Goal: Find specific page/section: Find specific page/section

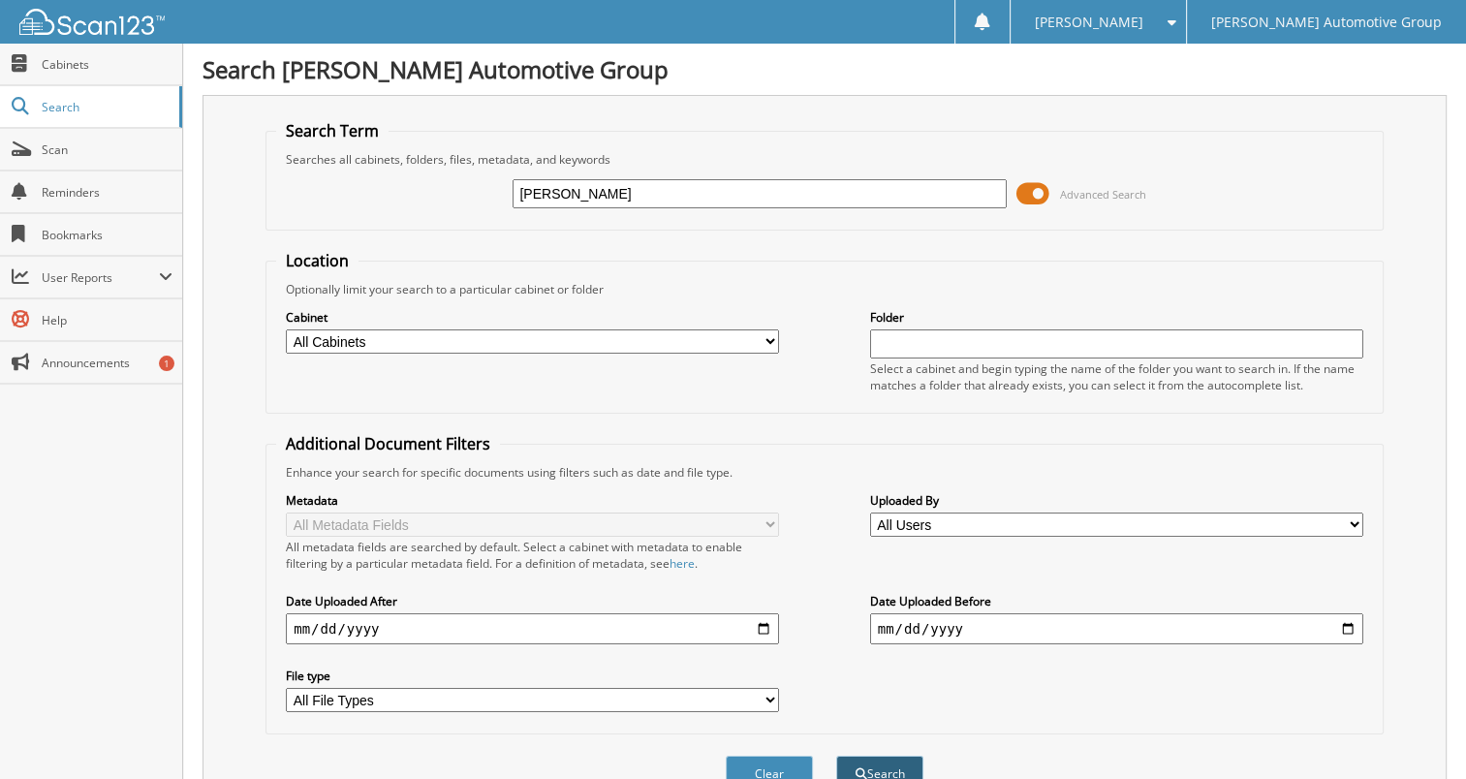
type input "[PERSON_NAME]"
click at [892, 756] on button "Search" at bounding box center [879, 774] width 87 height 36
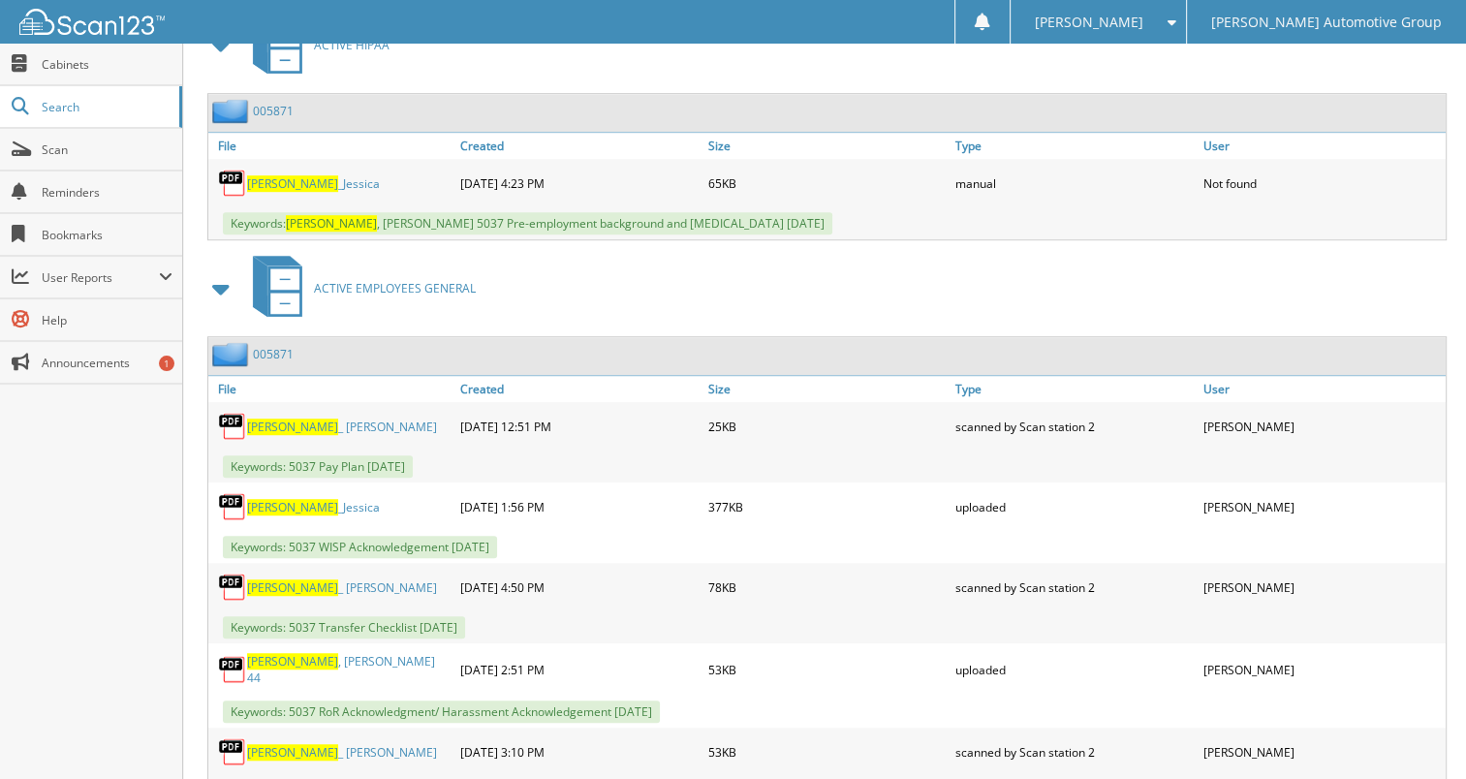
scroll to position [1253, 0]
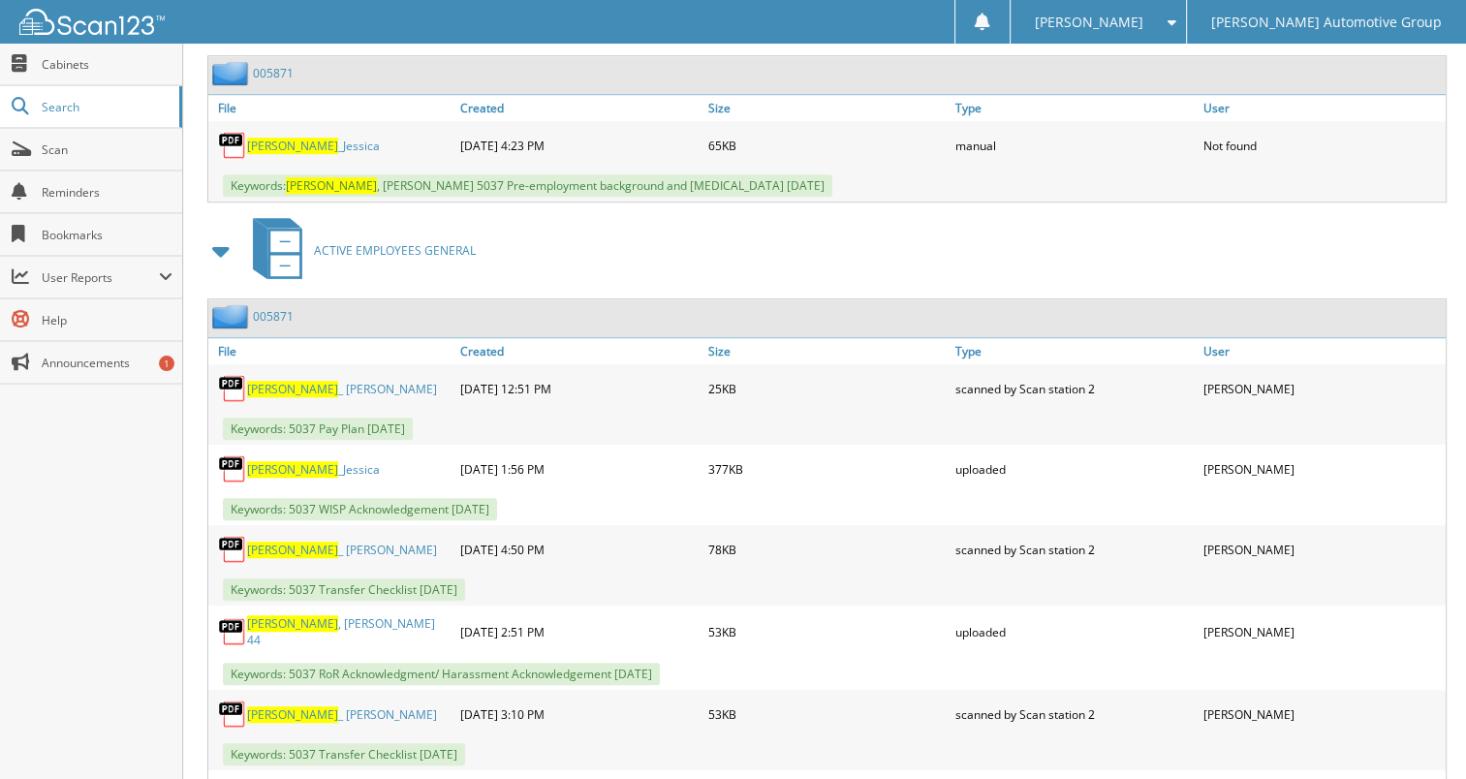
click at [265, 308] on link "005871" at bounding box center [273, 316] width 41 height 16
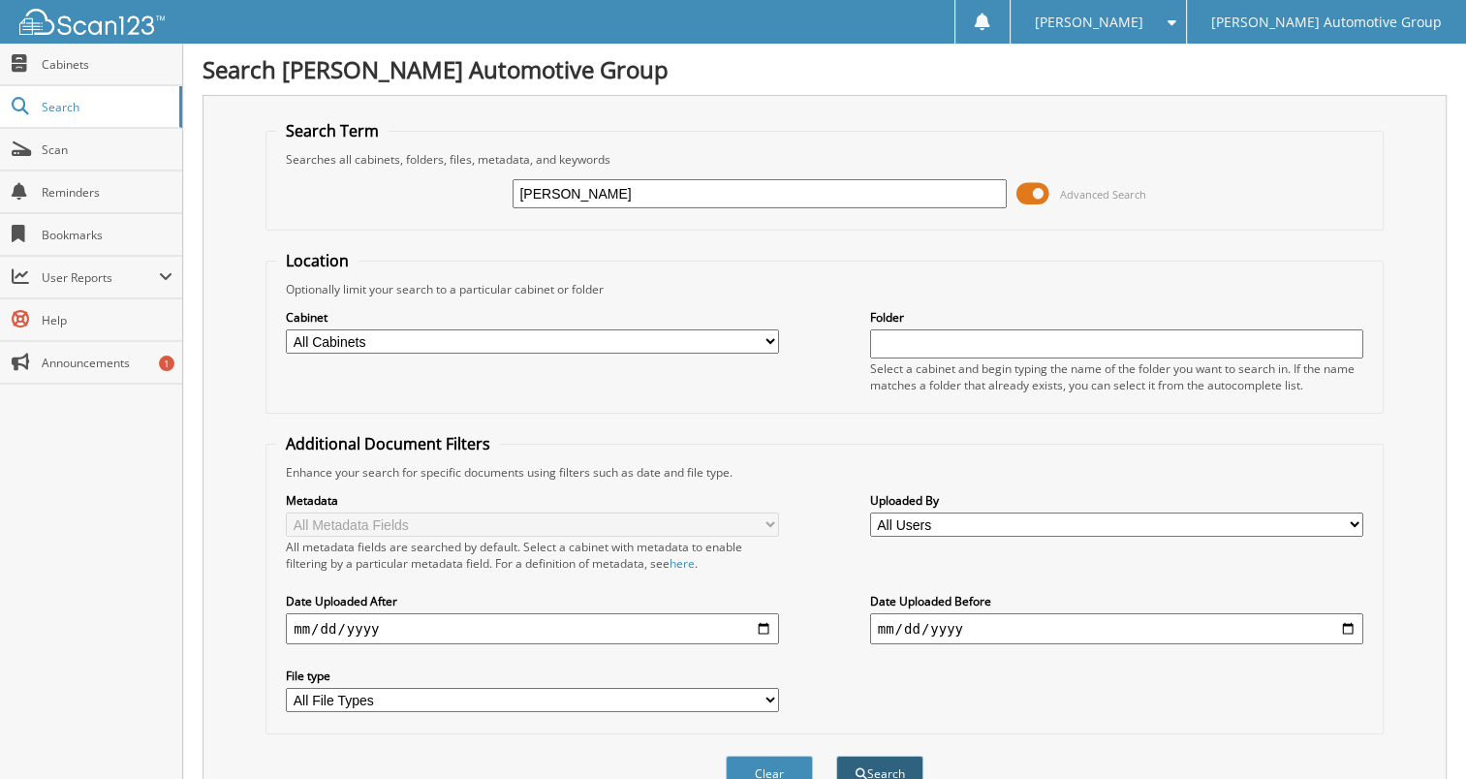
type input "zerwas"
click at [873, 756] on button "Search" at bounding box center [879, 774] width 87 height 36
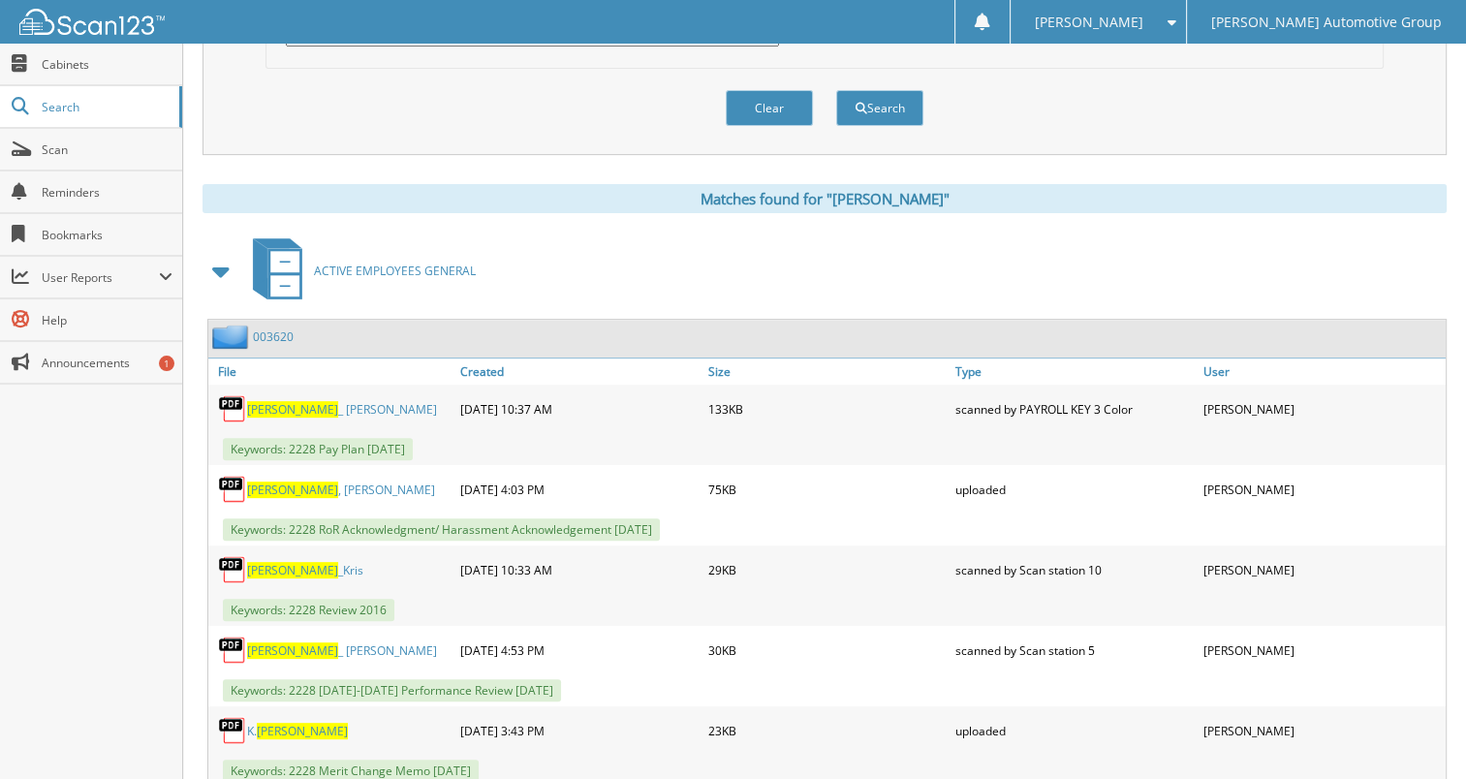
scroll to position [677, 0]
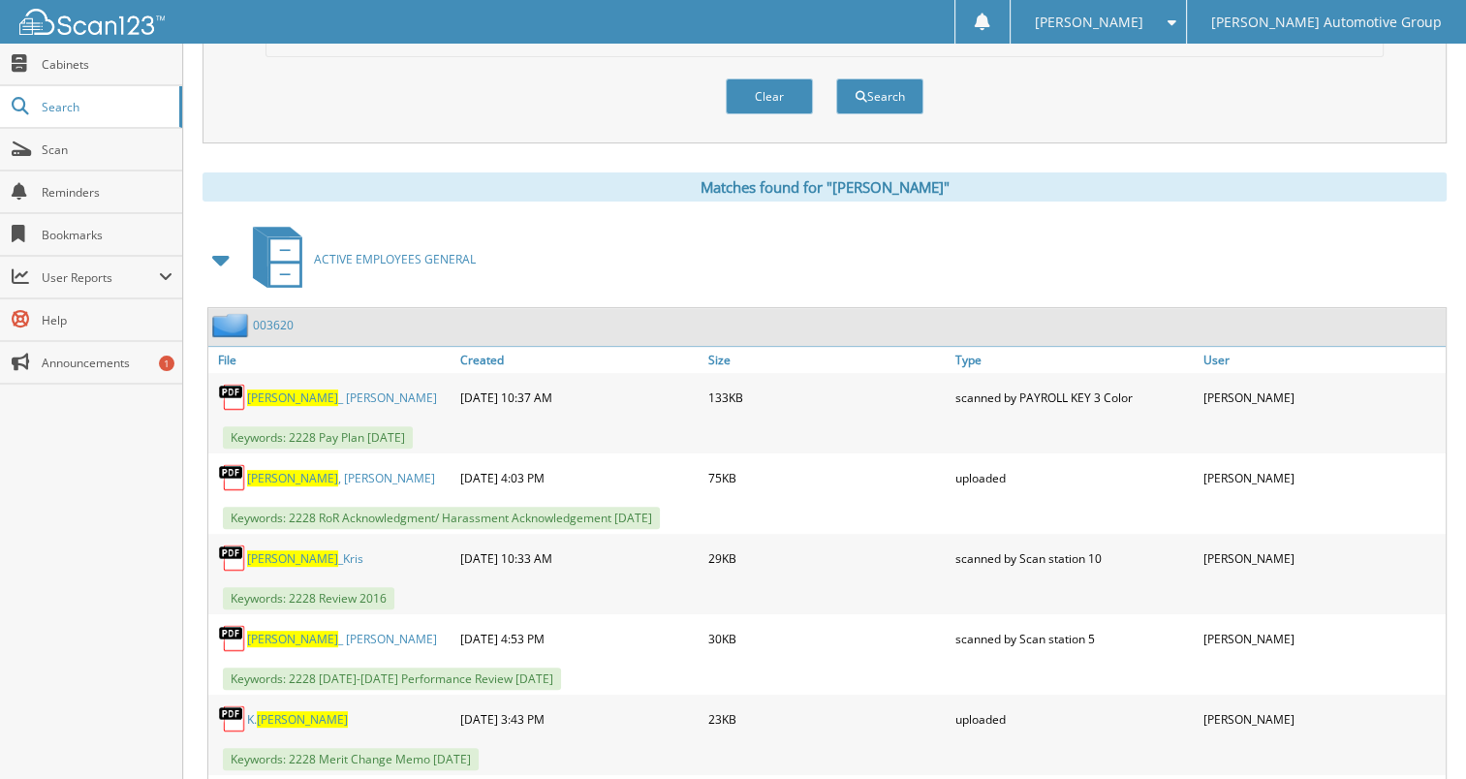
click at [260, 317] on link "003620" at bounding box center [273, 325] width 41 height 16
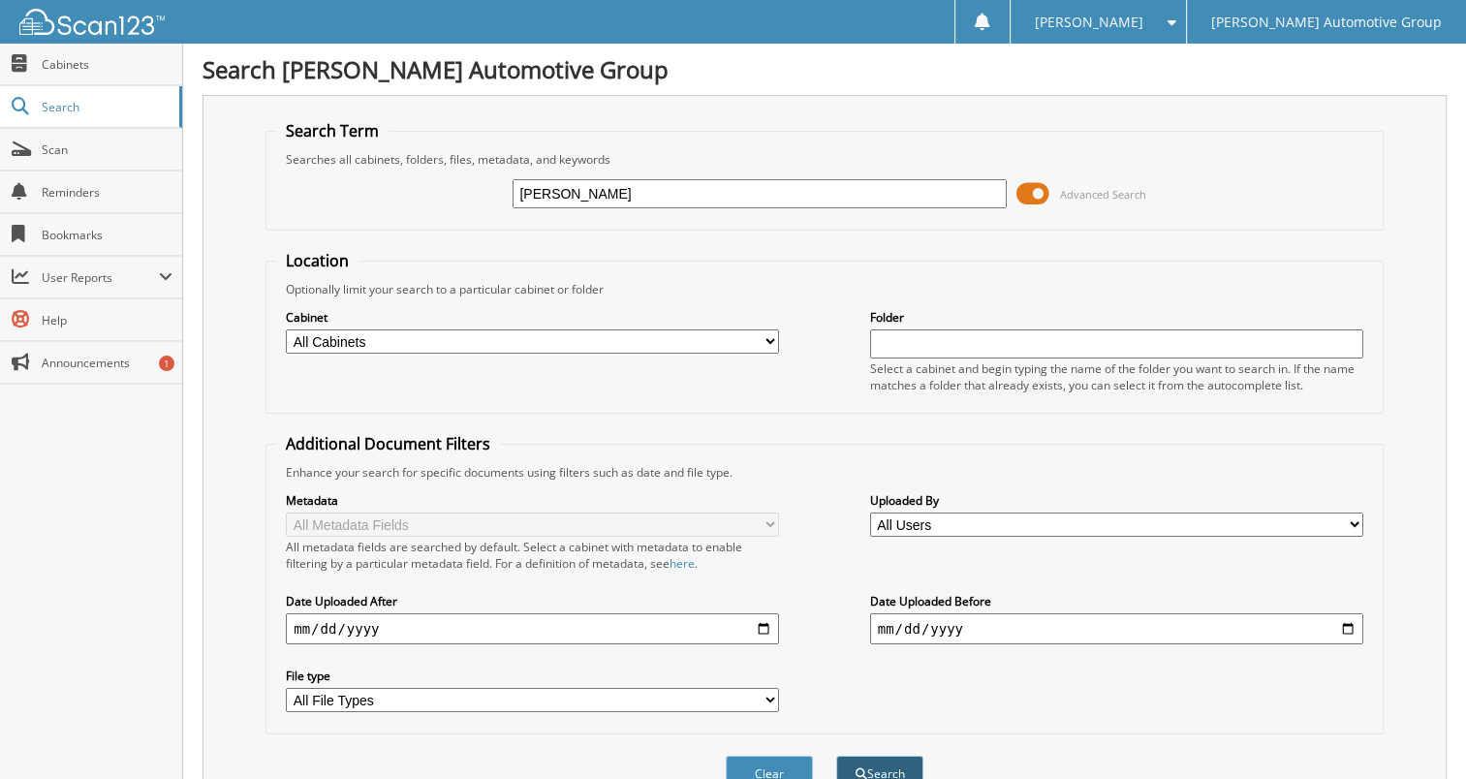
type input "flory"
click at [874, 756] on button "Search" at bounding box center [879, 774] width 87 height 36
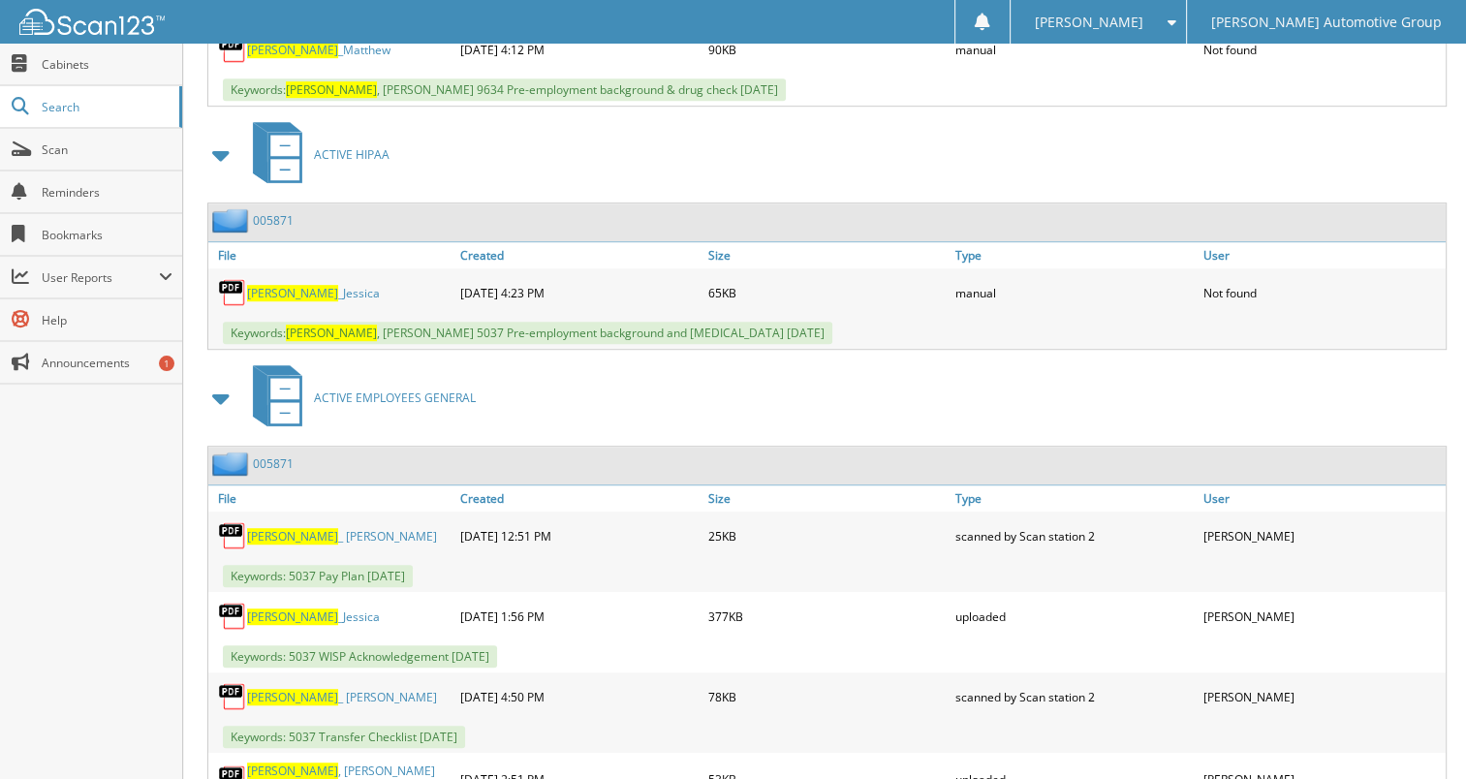
scroll to position [1132, 0]
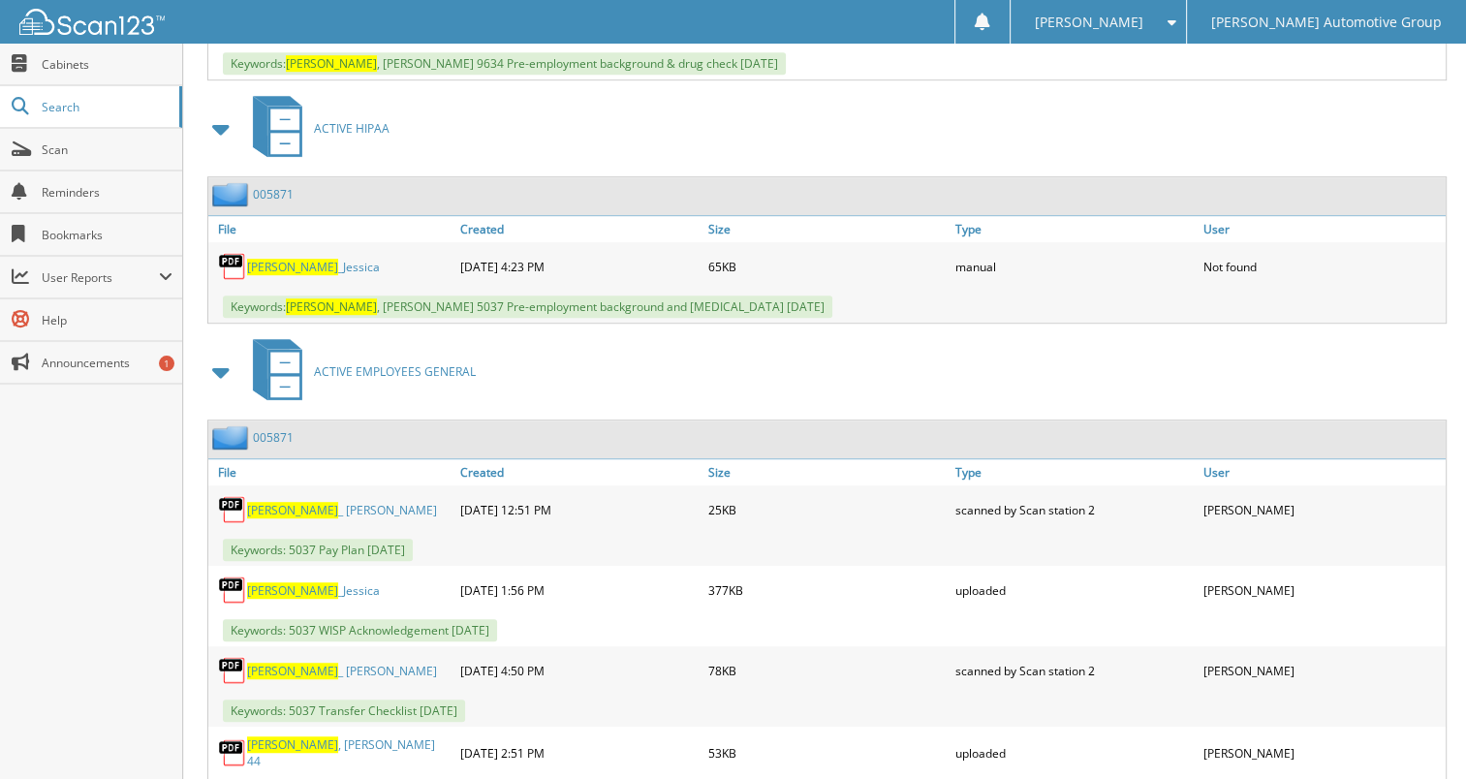
click at [282, 429] on link "005871" at bounding box center [273, 437] width 41 height 16
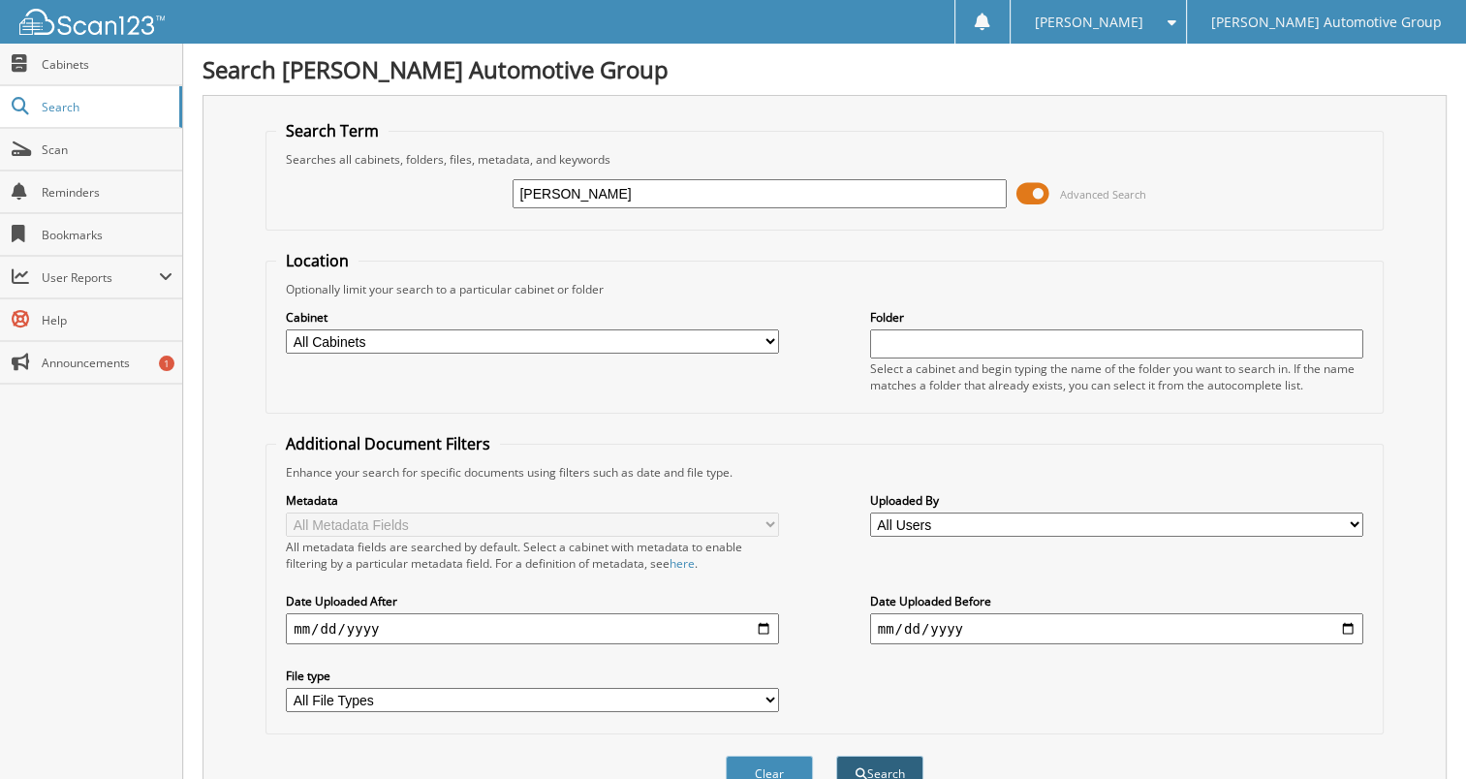
type input "mallinger"
click at [891, 756] on button "Search" at bounding box center [879, 774] width 87 height 36
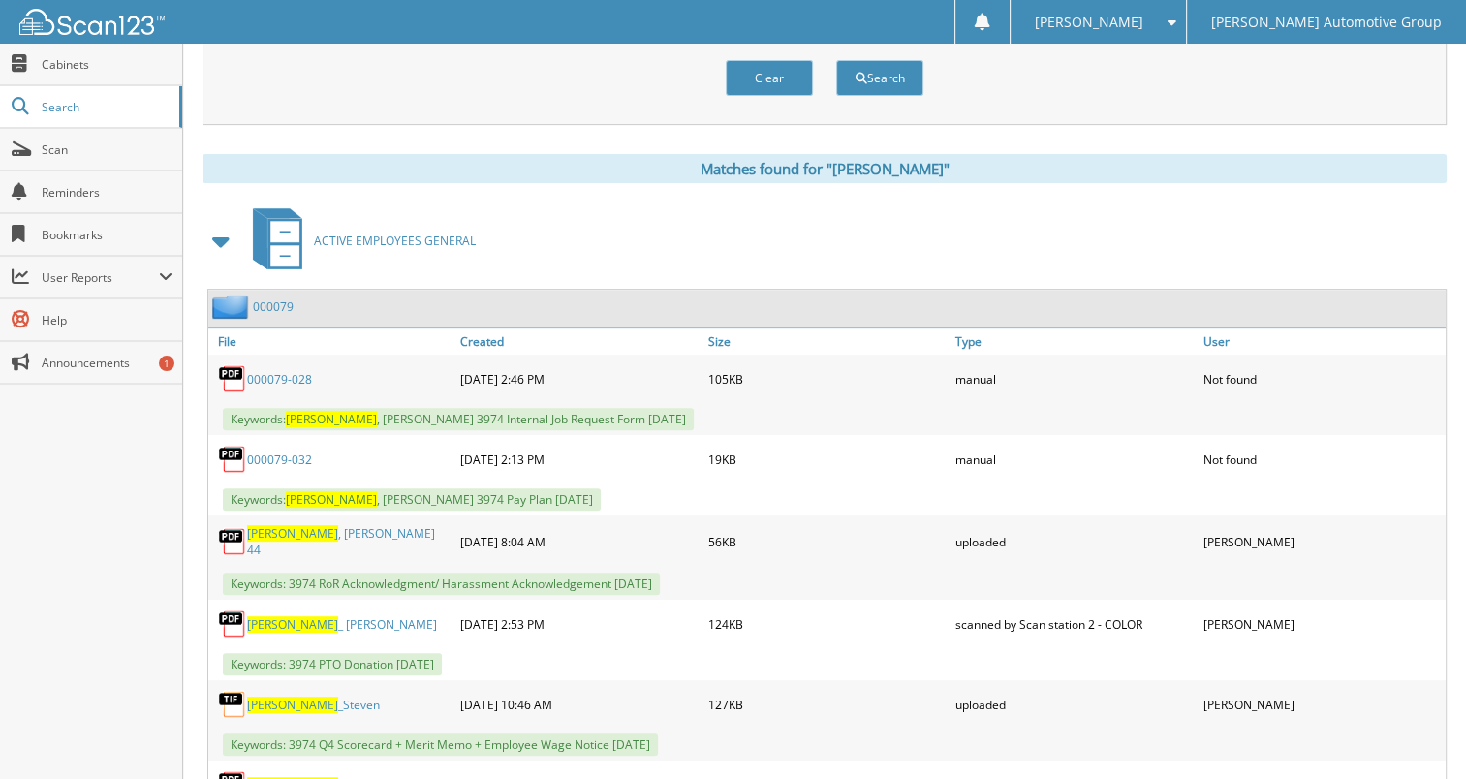
scroll to position [702, 0]
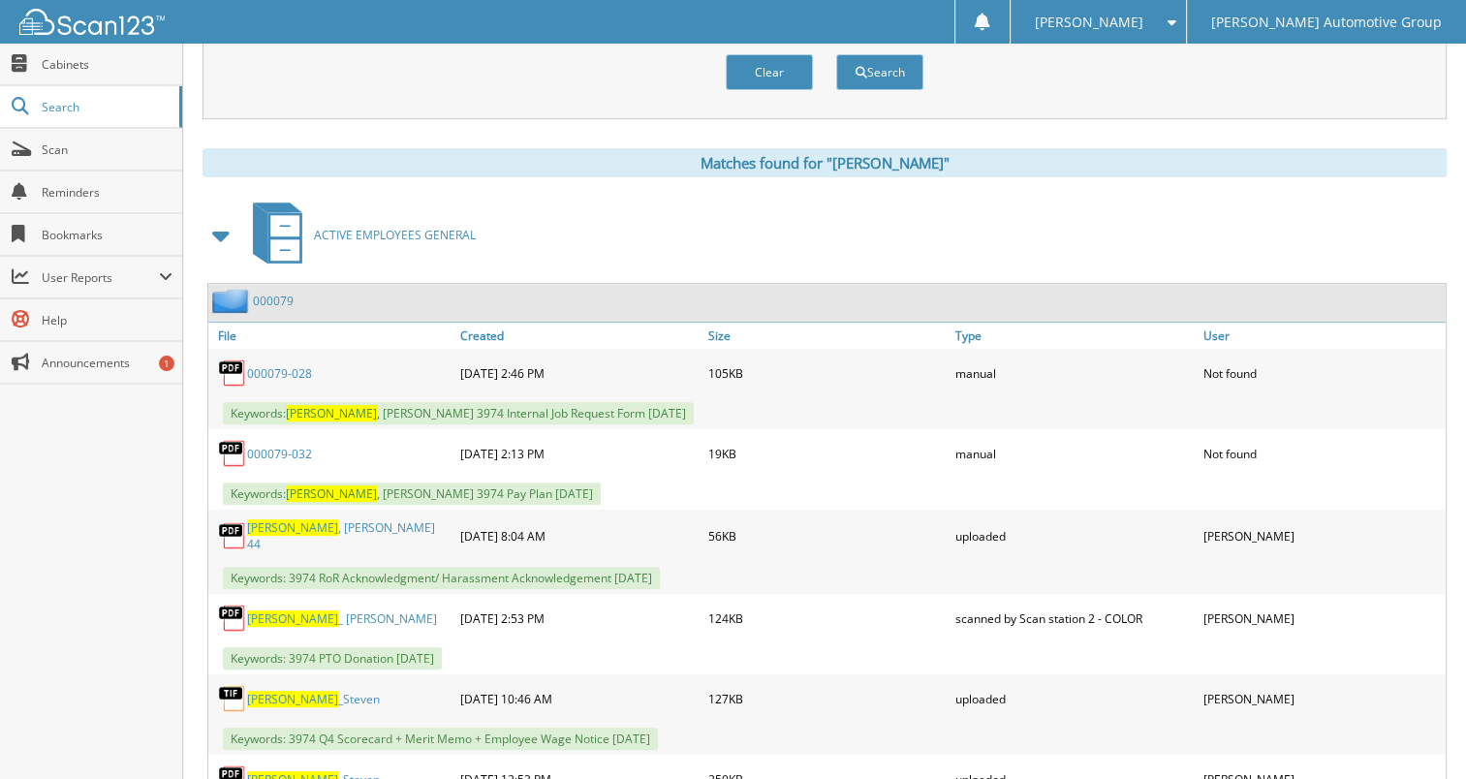
click at [283, 293] on link "000079" at bounding box center [273, 301] width 41 height 16
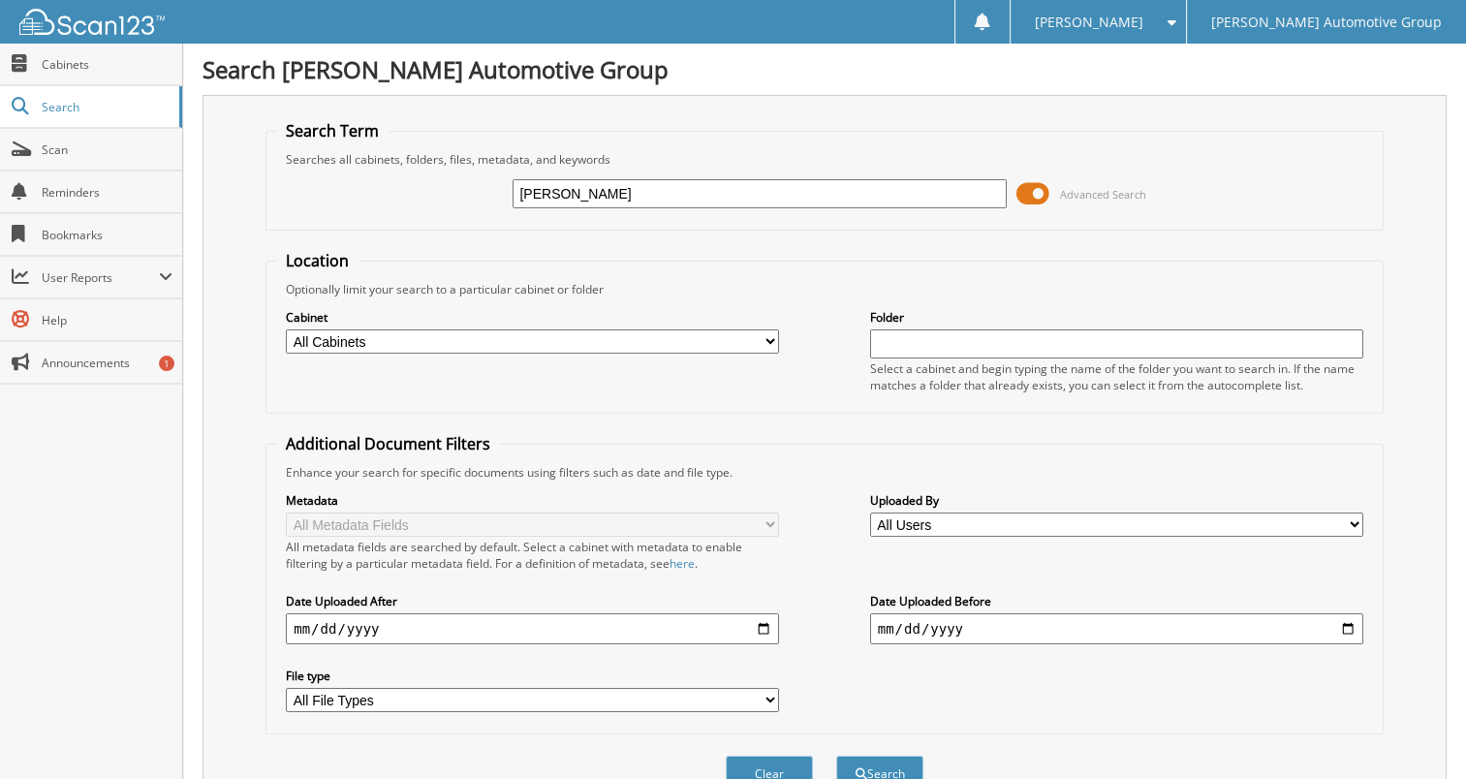
type input "[PERSON_NAME]"
click at [836, 756] on button "Search" at bounding box center [879, 774] width 87 height 36
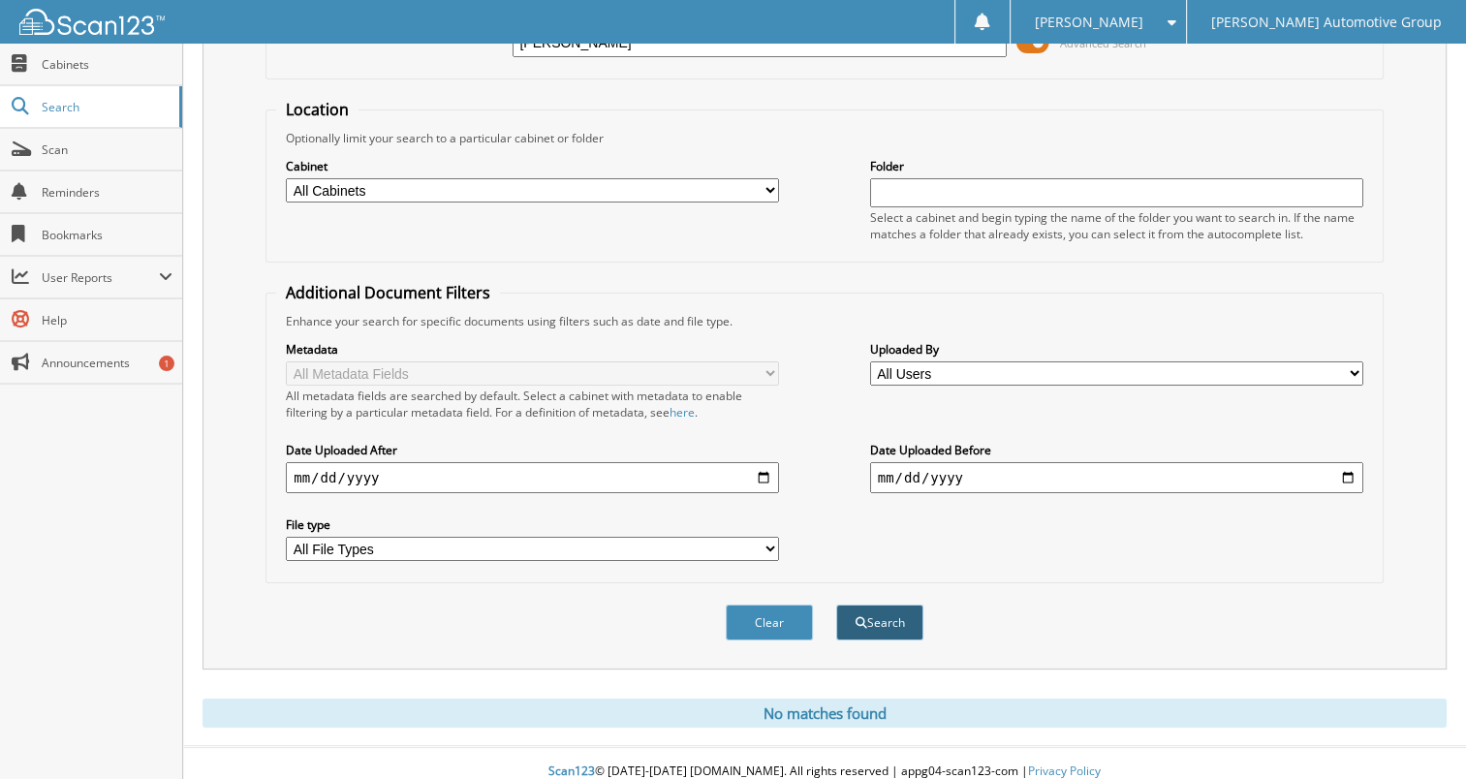
click at [876, 605] on button "Search" at bounding box center [879, 623] width 87 height 36
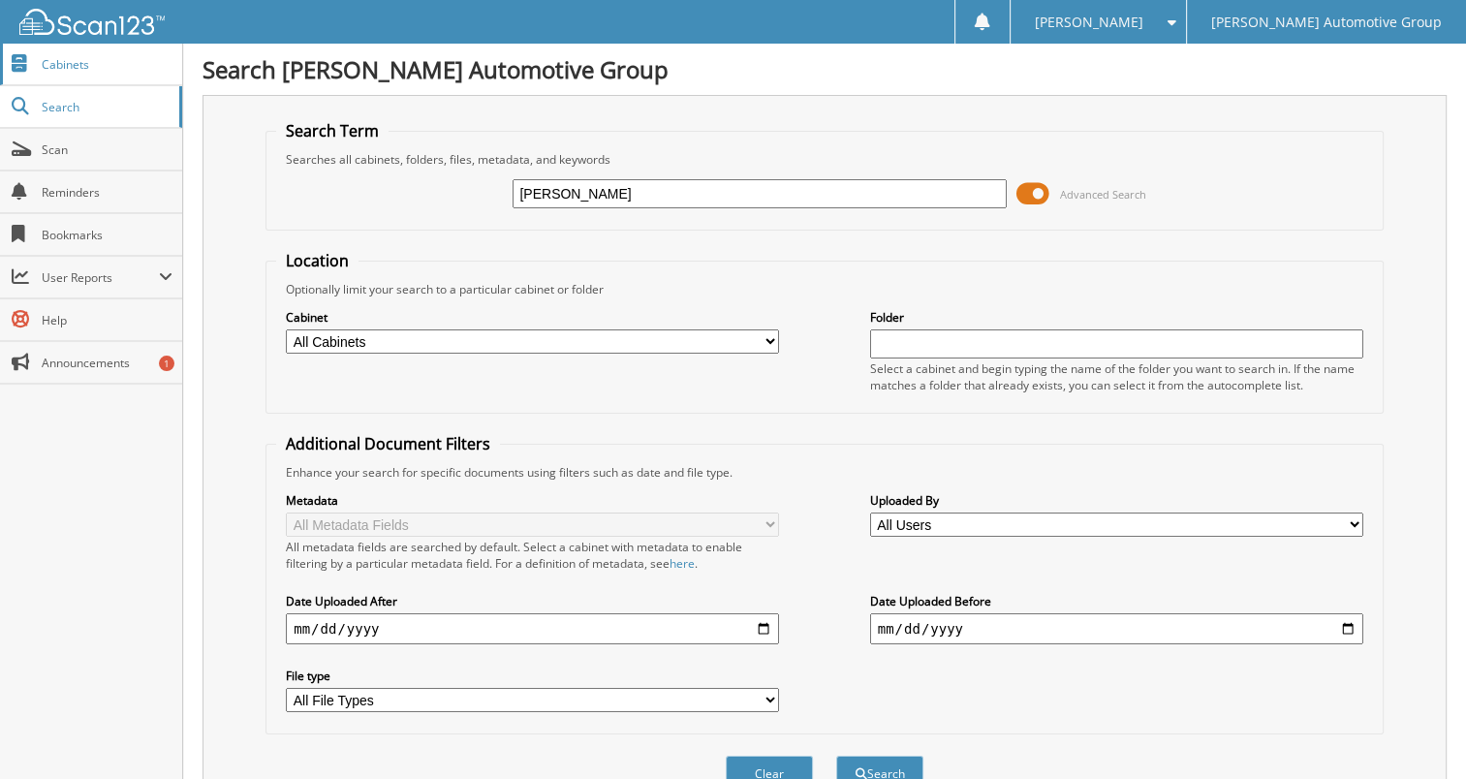
click at [97, 70] on span "Cabinets" at bounding box center [107, 64] width 131 height 16
type input "[PERSON_NAME]"
click at [883, 756] on button "Search" at bounding box center [879, 774] width 87 height 36
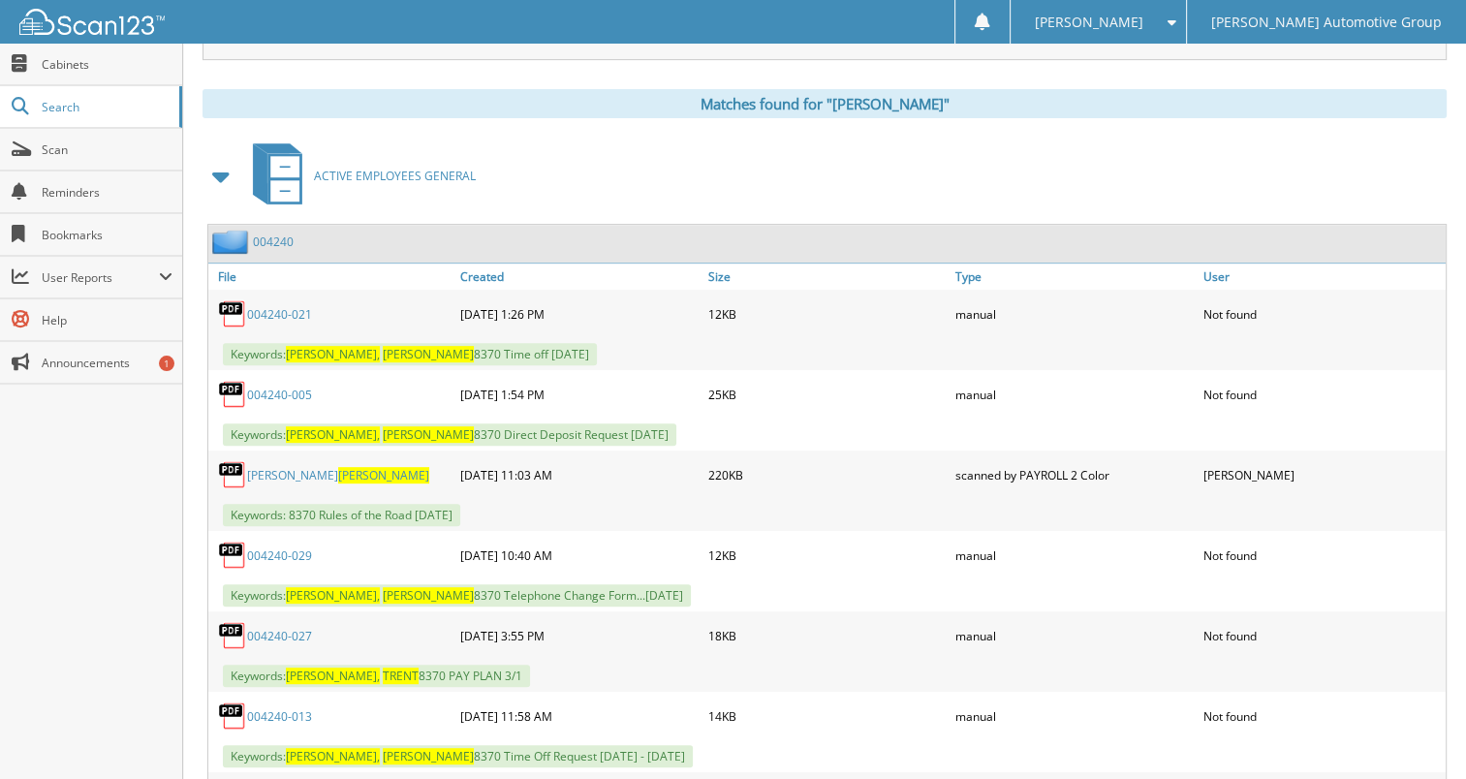
scroll to position [766, 0]
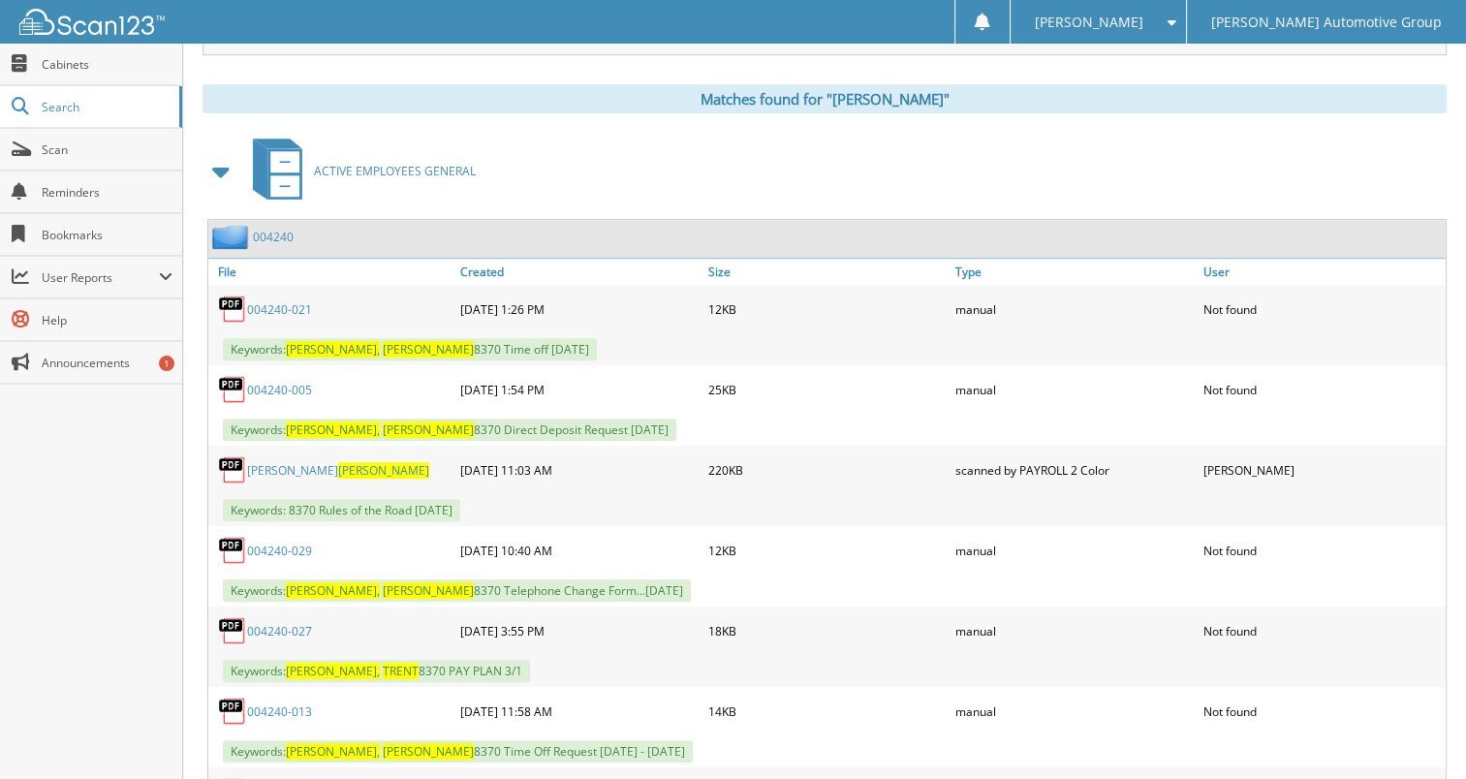
click at [274, 229] on link "004240" at bounding box center [273, 237] width 41 height 16
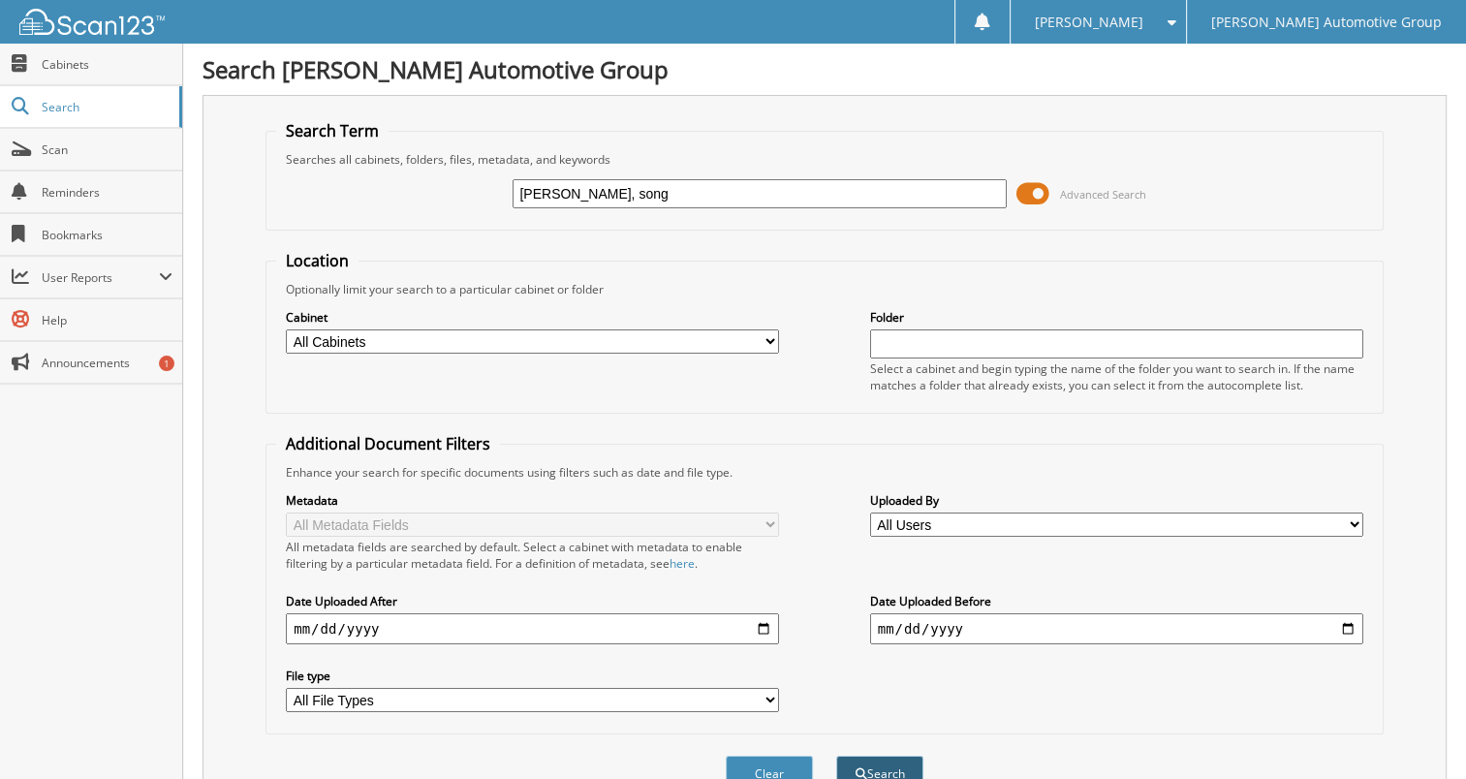
type input "[PERSON_NAME], song"
click at [872, 756] on button "Search" at bounding box center [879, 774] width 87 height 36
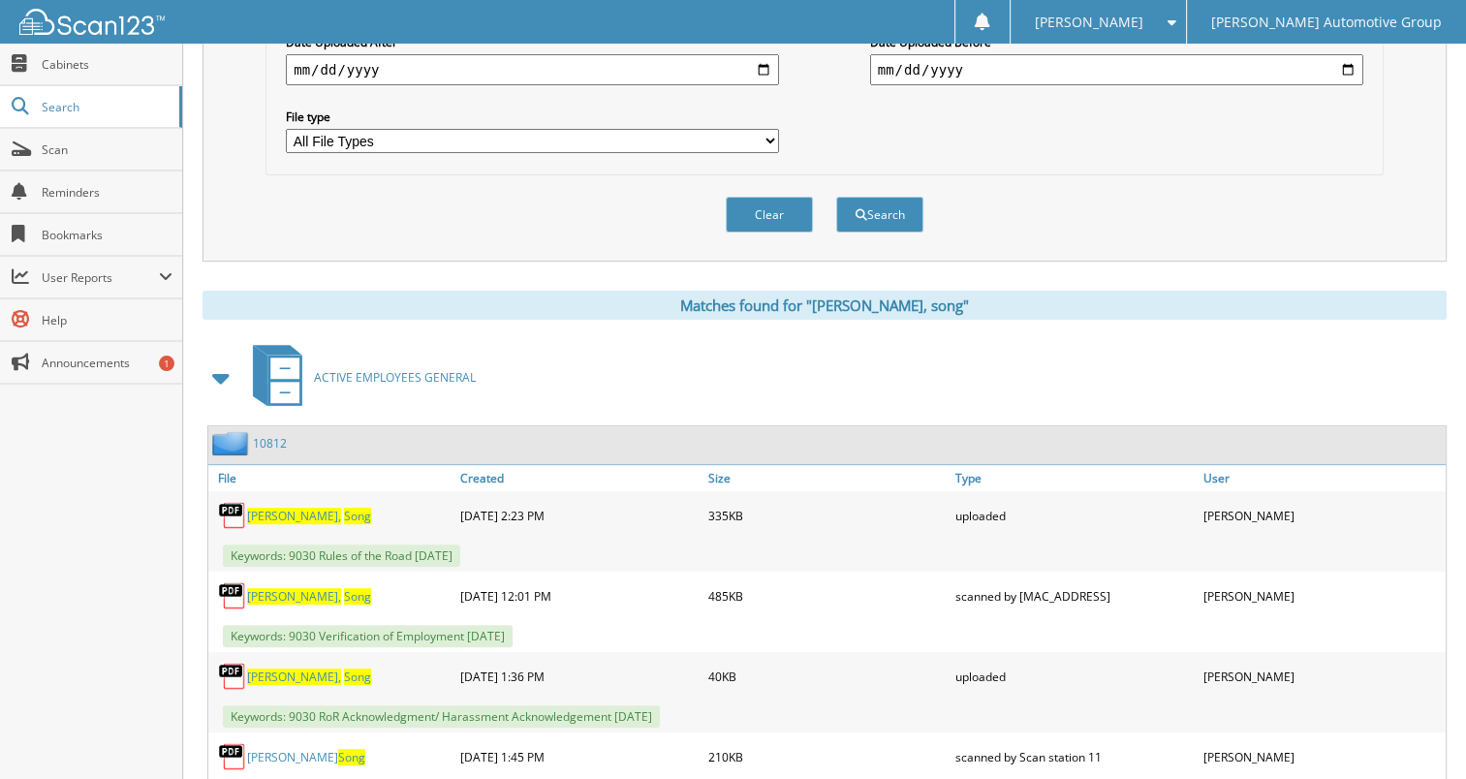
scroll to position [565, 0]
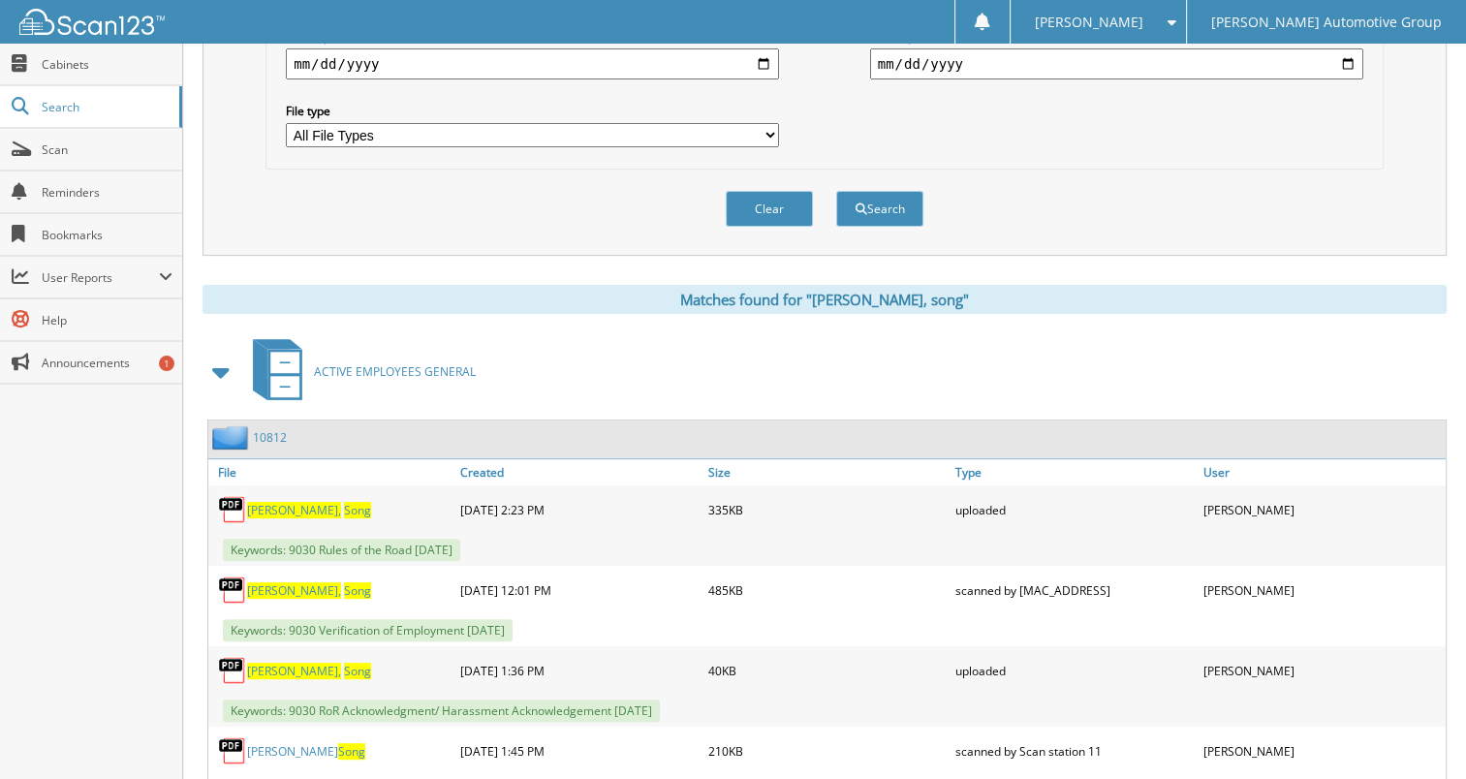
click at [271, 429] on link "10812" at bounding box center [270, 437] width 34 height 16
